Goal: Information Seeking & Learning: Find specific fact

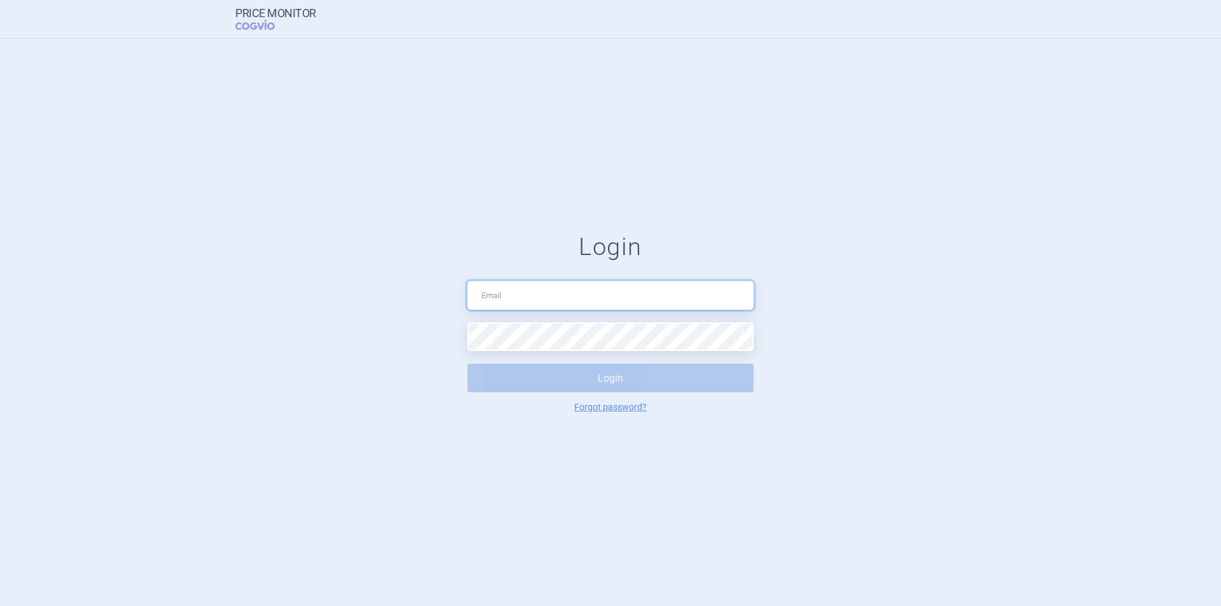
click at [544, 297] on input "text" at bounding box center [610, 295] width 286 height 29
type input "[EMAIL_ADDRESS][DOMAIN_NAME]"
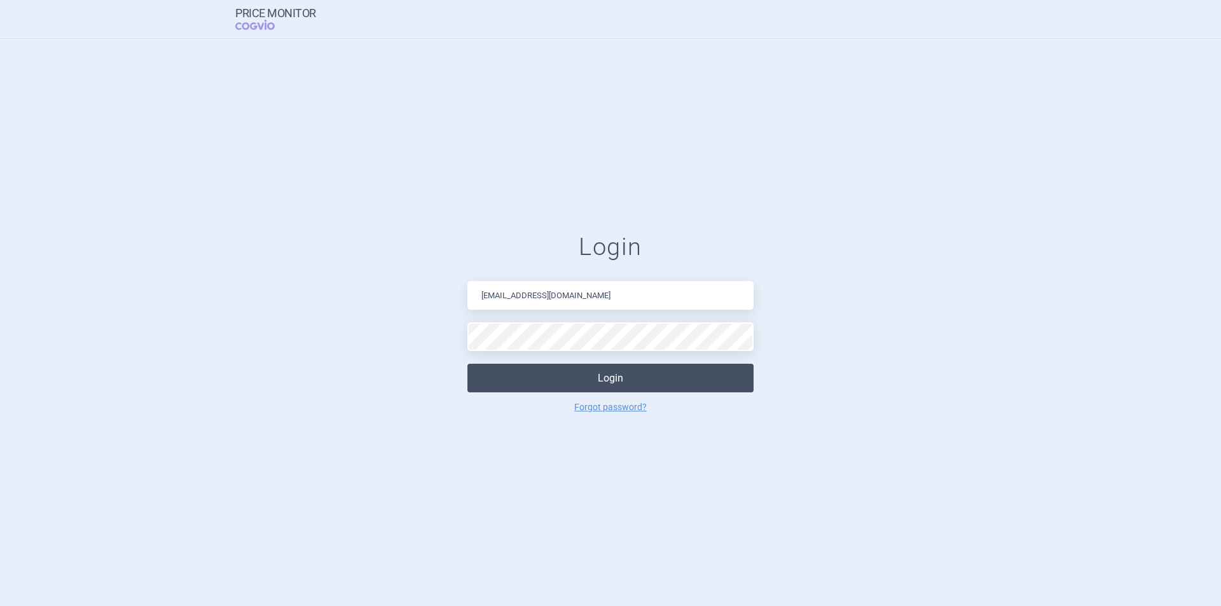
click at [576, 380] on button "Login" at bounding box center [610, 378] width 286 height 29
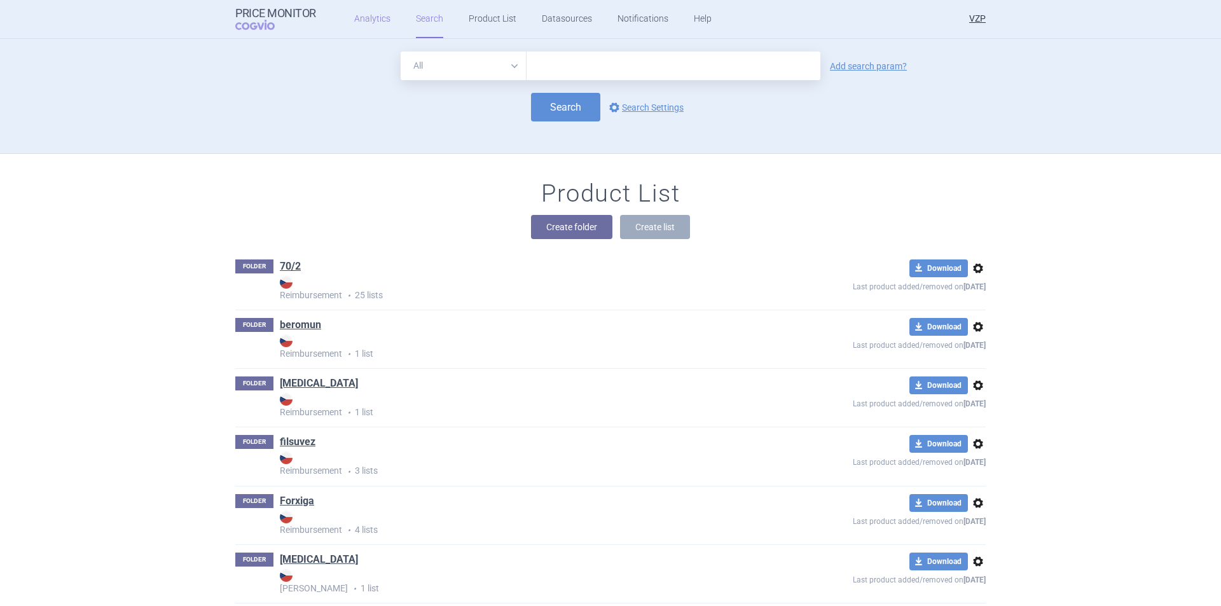
click at [364, 22] on link "Analytics" at bounding box center [372, 19] width 36 height 38
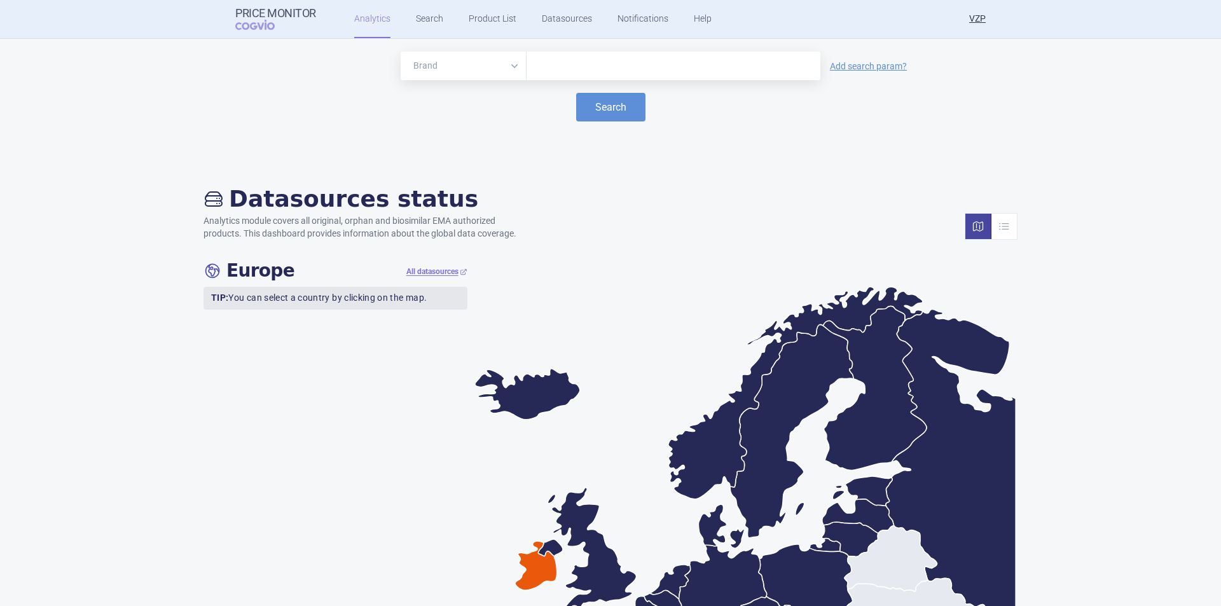
click at [574, 76] on div at bounding box center [674, 66] width 294 height 29
type input "alutard"
click at [576, 93] on button "Search" at bounding box center [610, 107] width 69 height 29
click at [485, 20] on link "Product List" at bounding box center [493, 19] width 48 height 38
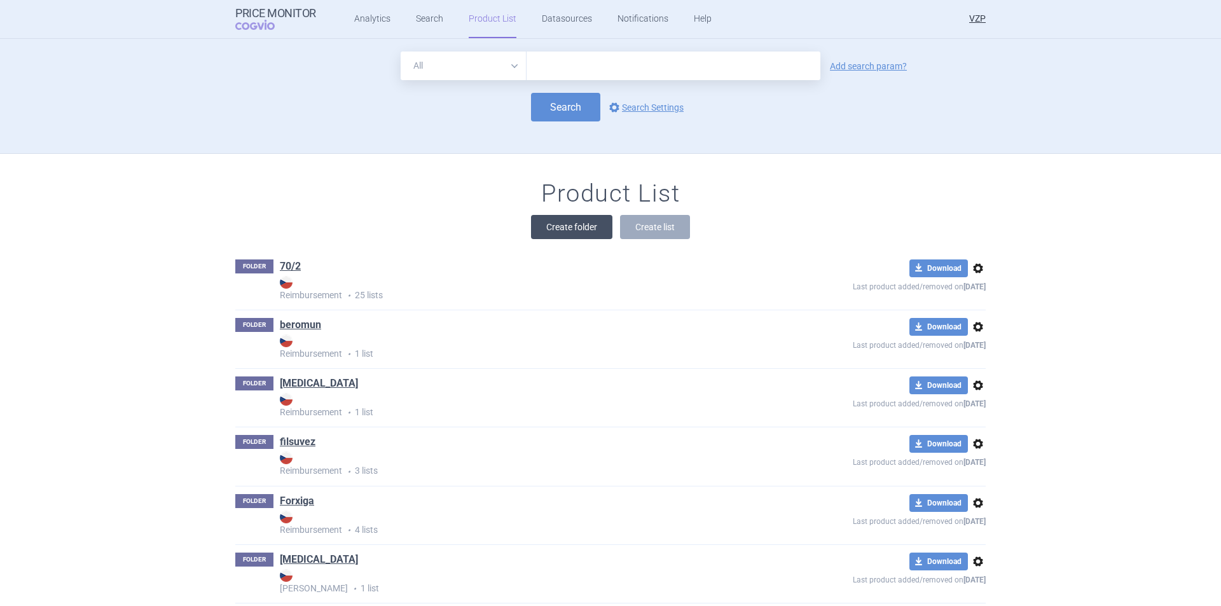
click at [554, 228] on button "Create folder" at bounding box center [571, 227] width 81 height 24
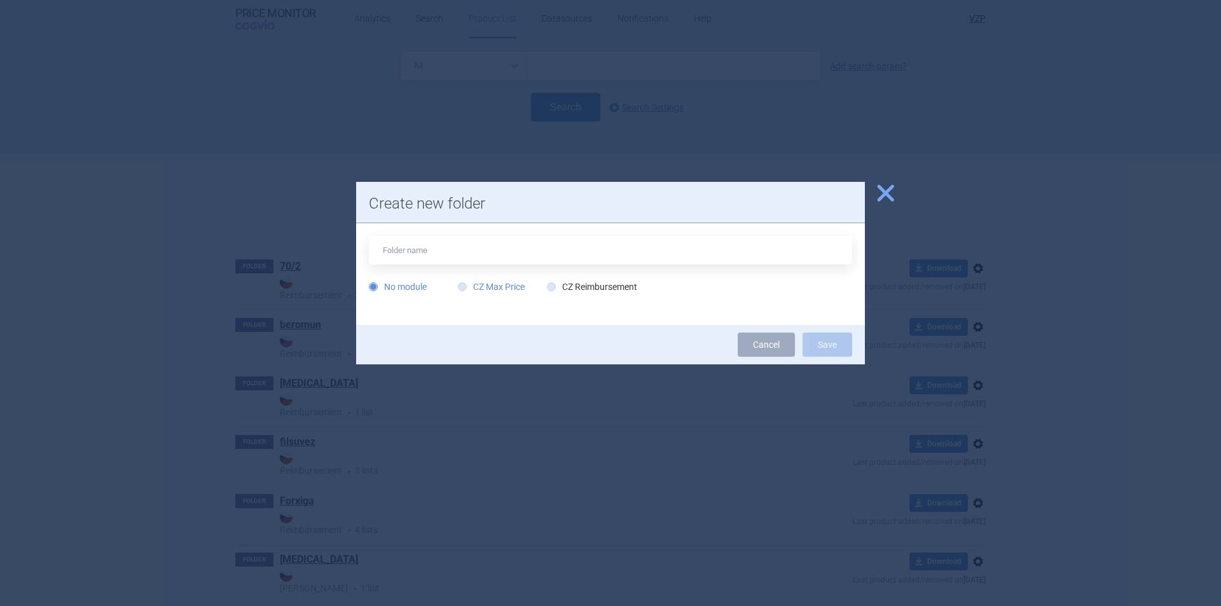
click at [495, 280] on label "CZ Max Price" at bounding box center [491, 286] width 67 height 13
click at [471, 281] on input "CZ Max Price" at bounding box center [465, 287] width 13 height 13
radio input "true"
click at [468, 242] on input "text" at bounding box center [610, 250] width 483 height 29
type input "Alutard"
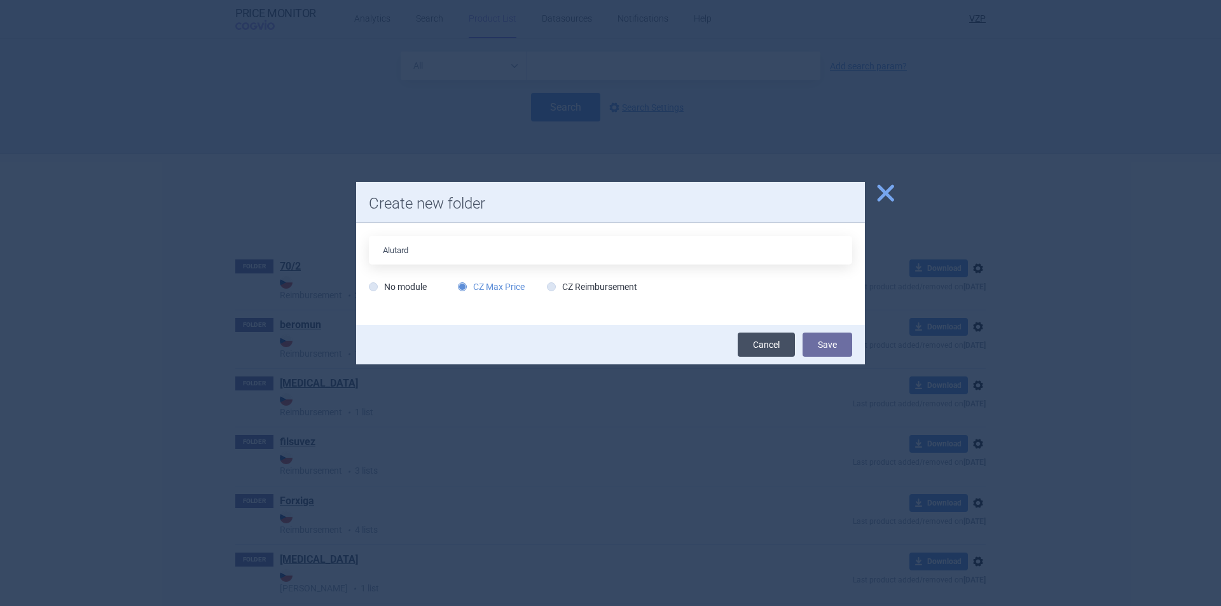
click at [782, 343] on link "Cancel" at bounding box center [766, 345] width 57 height 24
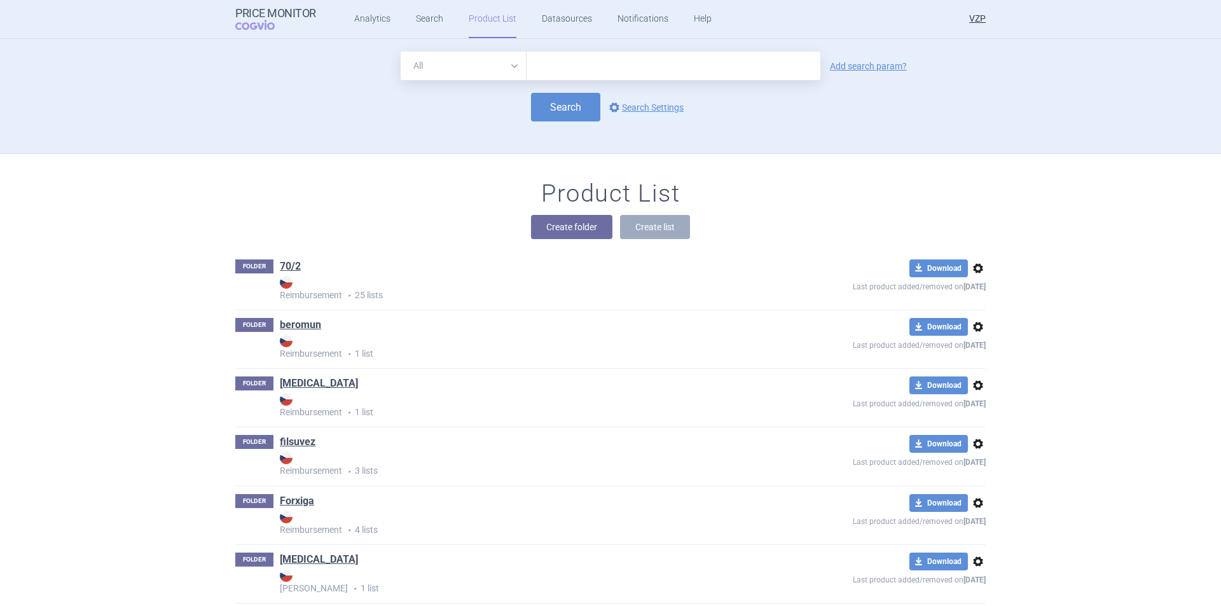
click at [642, 64] on input "text" at bounding box center [674, 66] width 294 height 29
type input "alutard"
click button "Search" at bounding box center [565, 107] width 69 height 29
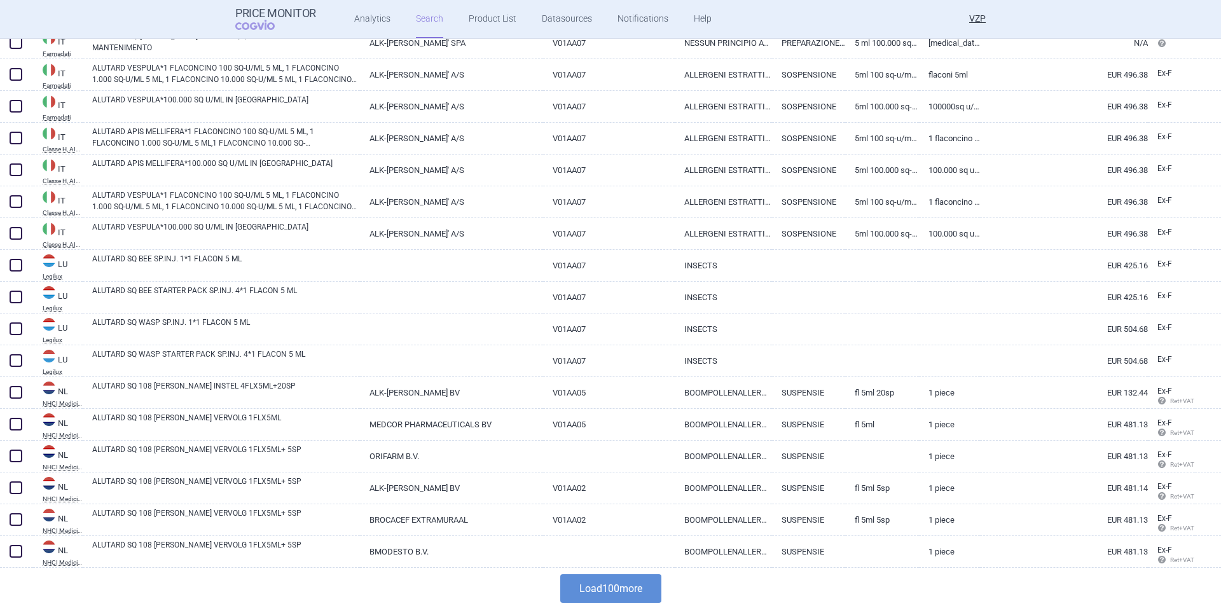
scroll to position [2880, 0]
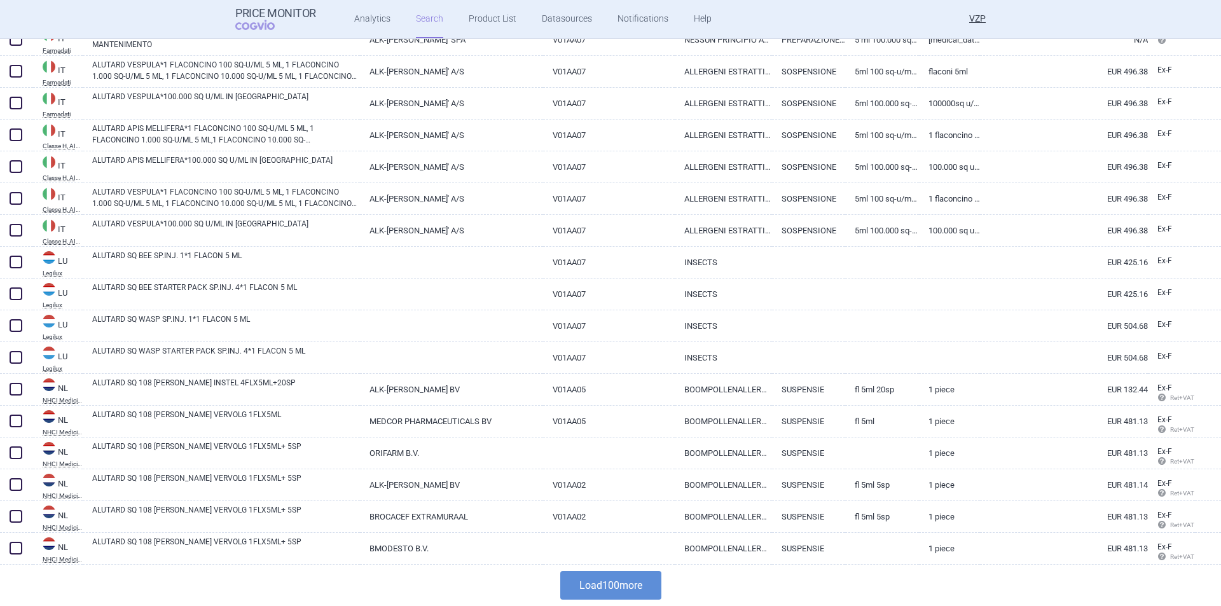
drag, startPoint x: 644, startPoint y: 578, endPoint x: 644, endPoint y: 569, distance: 9.6
click at [644, 579] on button "Load 100 more" at bounding box center [610, 585] width 101 height 29
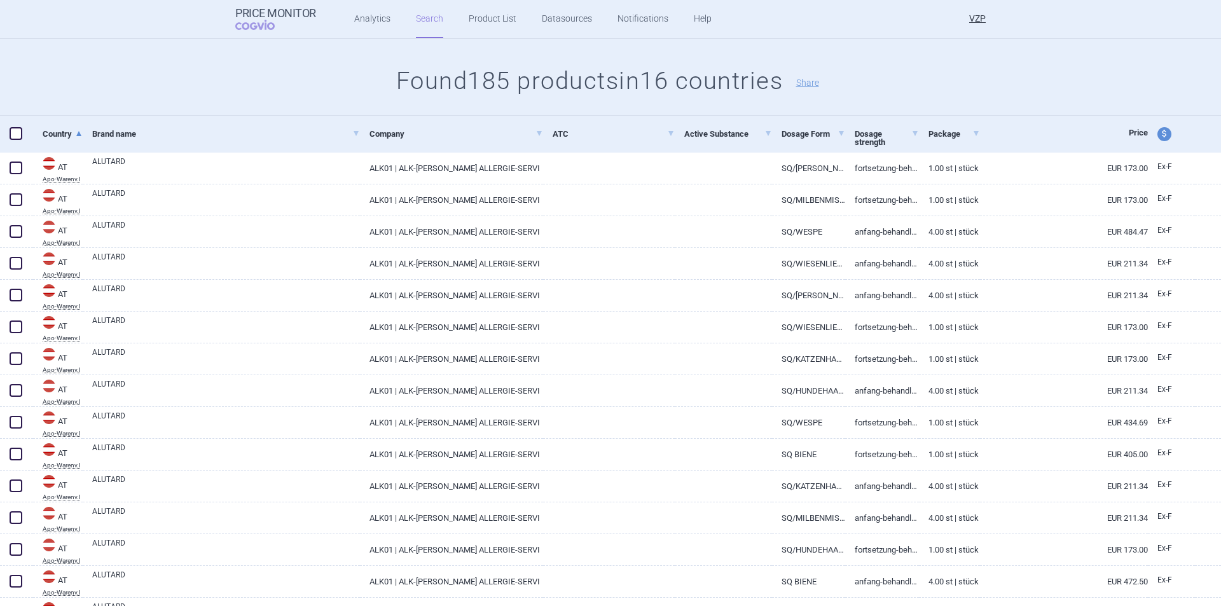
scroll to position [0, 0]
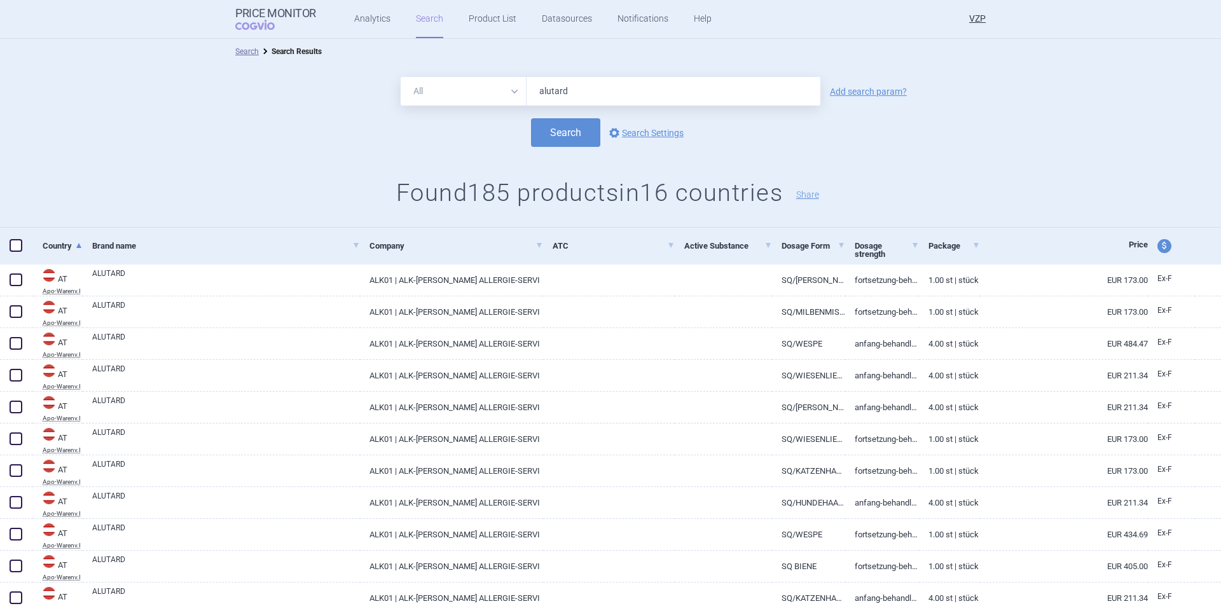
click at [1157, 247] on span "price and currency" at bounding box center [1164, 246] width 14 height 14
select select "ex-factory"
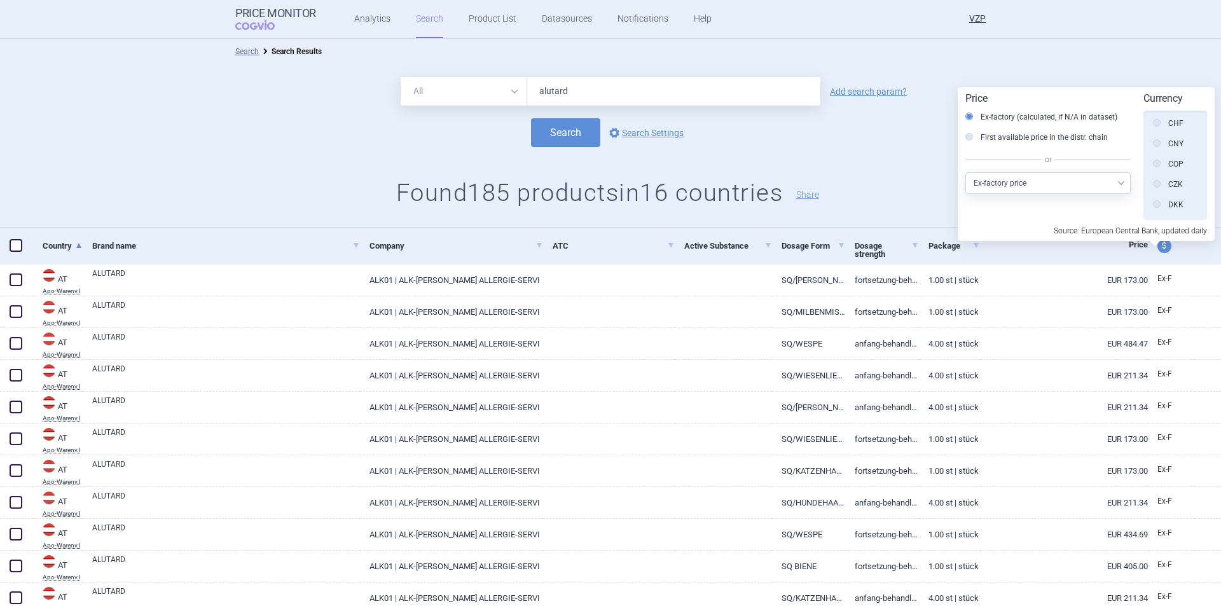
scroll to position [191, 0]
click at [1156, 158] on icon at bounding box center [1157, 158] width 8 height 8
click at [1156, 158] on input "CZK" at bounding box center [1160, 159] width 13 height 13
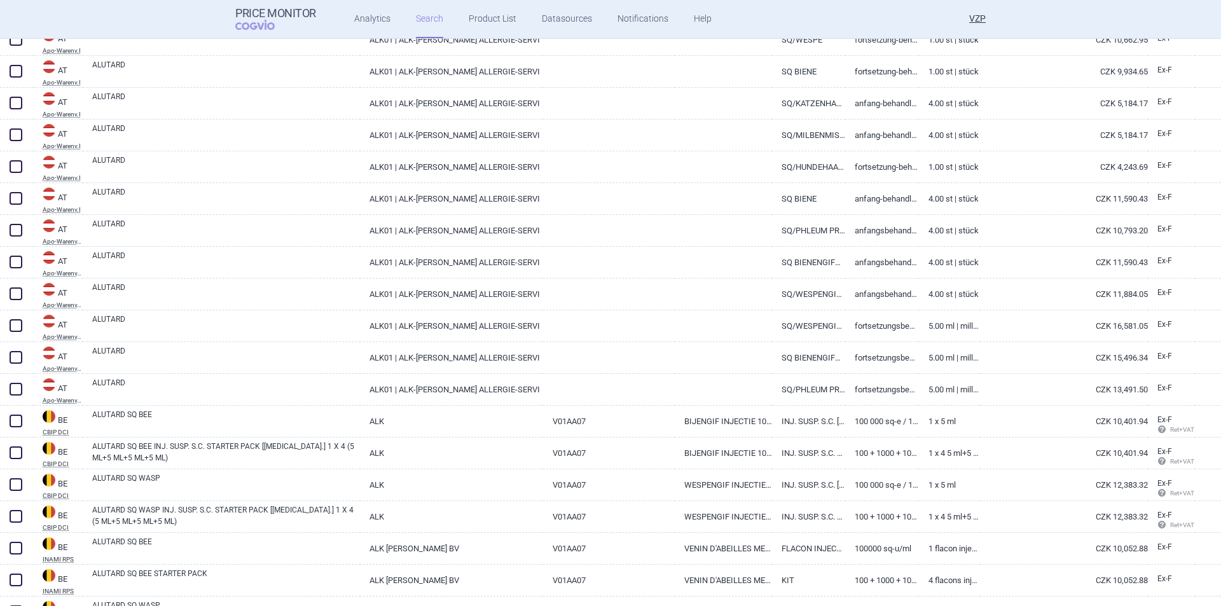
scroll to position [876, 0]
